Goal: Find contact information: Find contact information

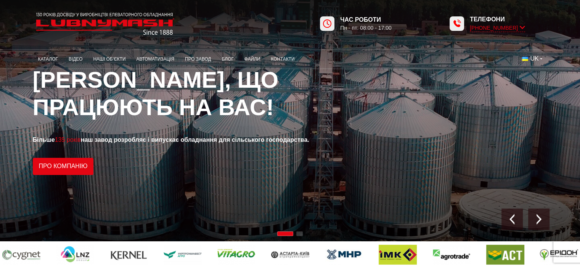
click at [522, 27] on icon at bounding box center [521, 27] width 5 height 7
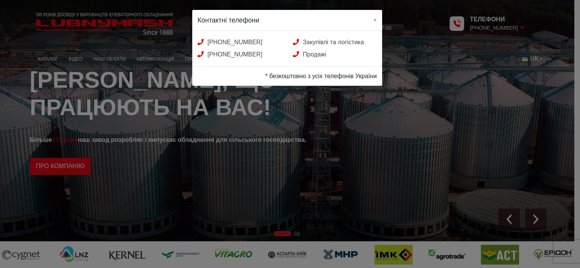
click at [159, 112] on div "Контактні телефони × [PHONE_NUMBER] Закупівлі та логістика [PHONE_NUMBER] Прода…" at bounding box center [290, 134] width 580 height 268
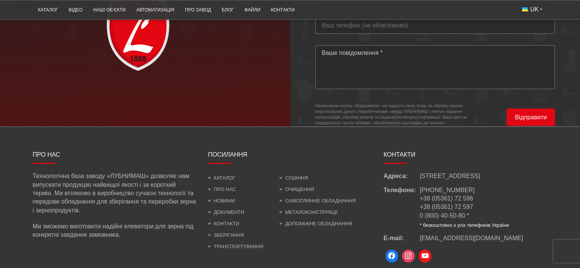
scroll to position [2294, 0]
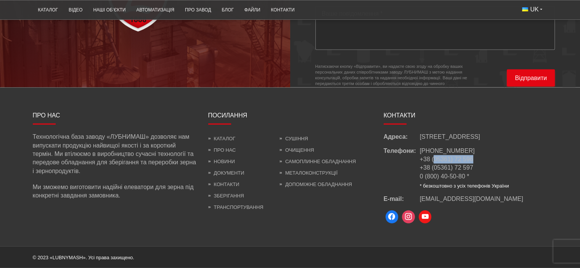
drag, startPoint x: 477, startPoint y: 158, endPoint x: 433, endPoint y: 159, distance: 44.6
click at [433, 159] on li "+38 (05361) 72 596" at bounding box center [464, 159] width 89 height 8
click at [433, 159] on link "+38 (05361) 72 596" at bounding box center [446, 159] width 53 height 6
drag, startPoint x: 452, startPoint y: 162, endPoint x: 367, endPoint y: 137, distance: 89.4
click at [367, 137] on ul "Каталог Про нас Новини Документи Контакти Зберігання Транспортування Сушіння Оч…" at bounding box center [290, 175] width 164 height 84
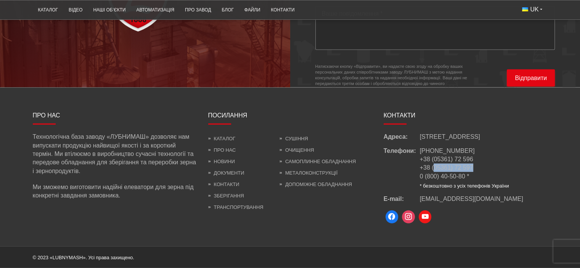
drag, startPoint x: 474, startPoint y: 167, endPoint x: 434, endPoint y: 170, distance: 39.4
click at [434, 170] on li "+38 (05361) 72 597" at bounding box center [464, 167] width 89 height 8
drag, startPoint x: 438, startPoint y: 169, endPoint x: 458, endPoint y: 142, distance: 33.2
click at [458, 142] on div "Адреса: [STREET_ADDRESS] Телефони: [PHONE_NUMBER] +38 (05361) 72 596 +38 (05361…" at bounding box center [465, 168] width 164 height 70
